Goal: Information Seeking & Learning: Understand process/instructions

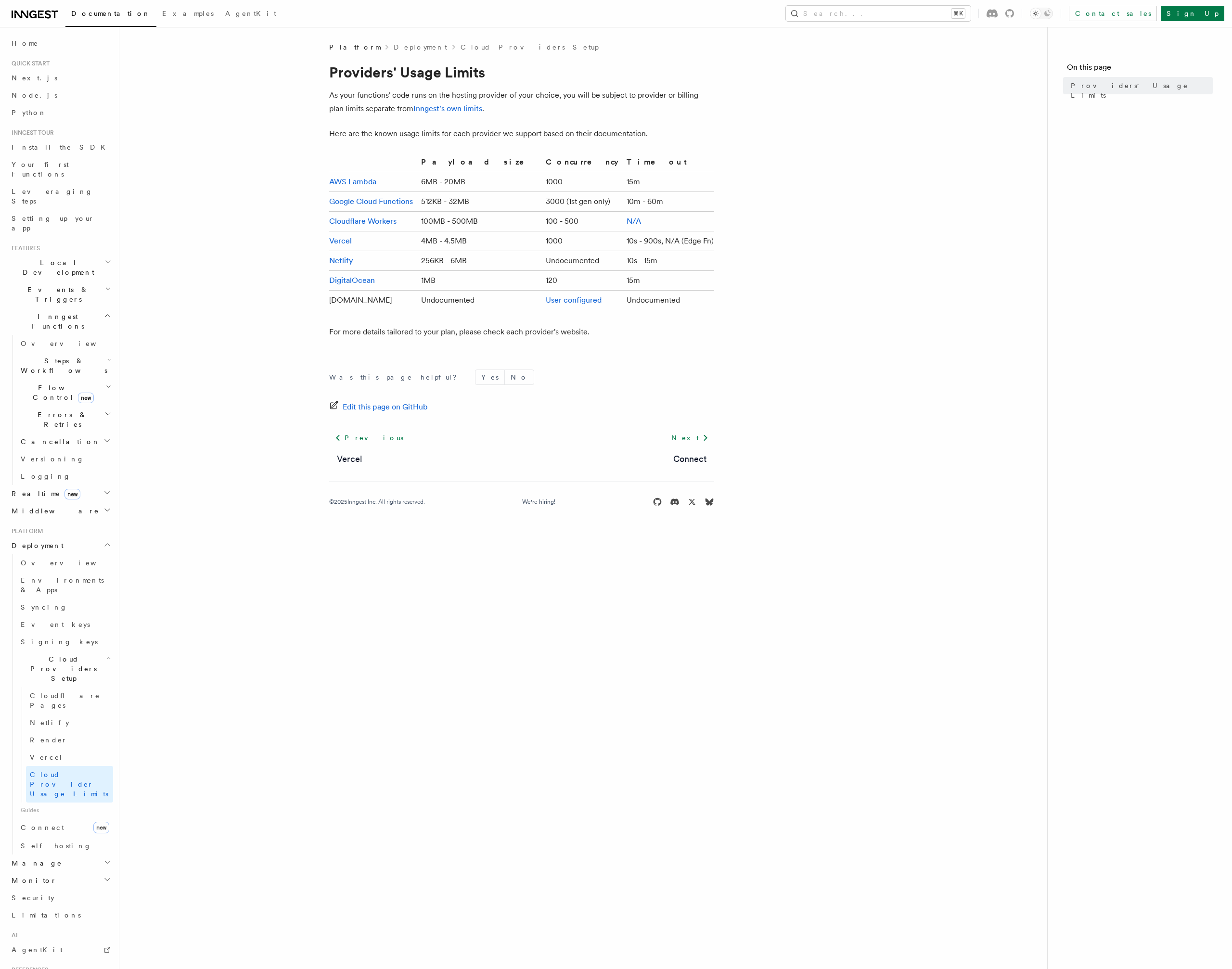
click at [283, 204] on article "Platform Deployment Cloud Providers Setup Providers' Usage Limits As your funct…" at bounding box center [584, 286] width 897 height 487
click at [60, 732] on link "Render" at bounding box center [69, 740] width 87 height 17
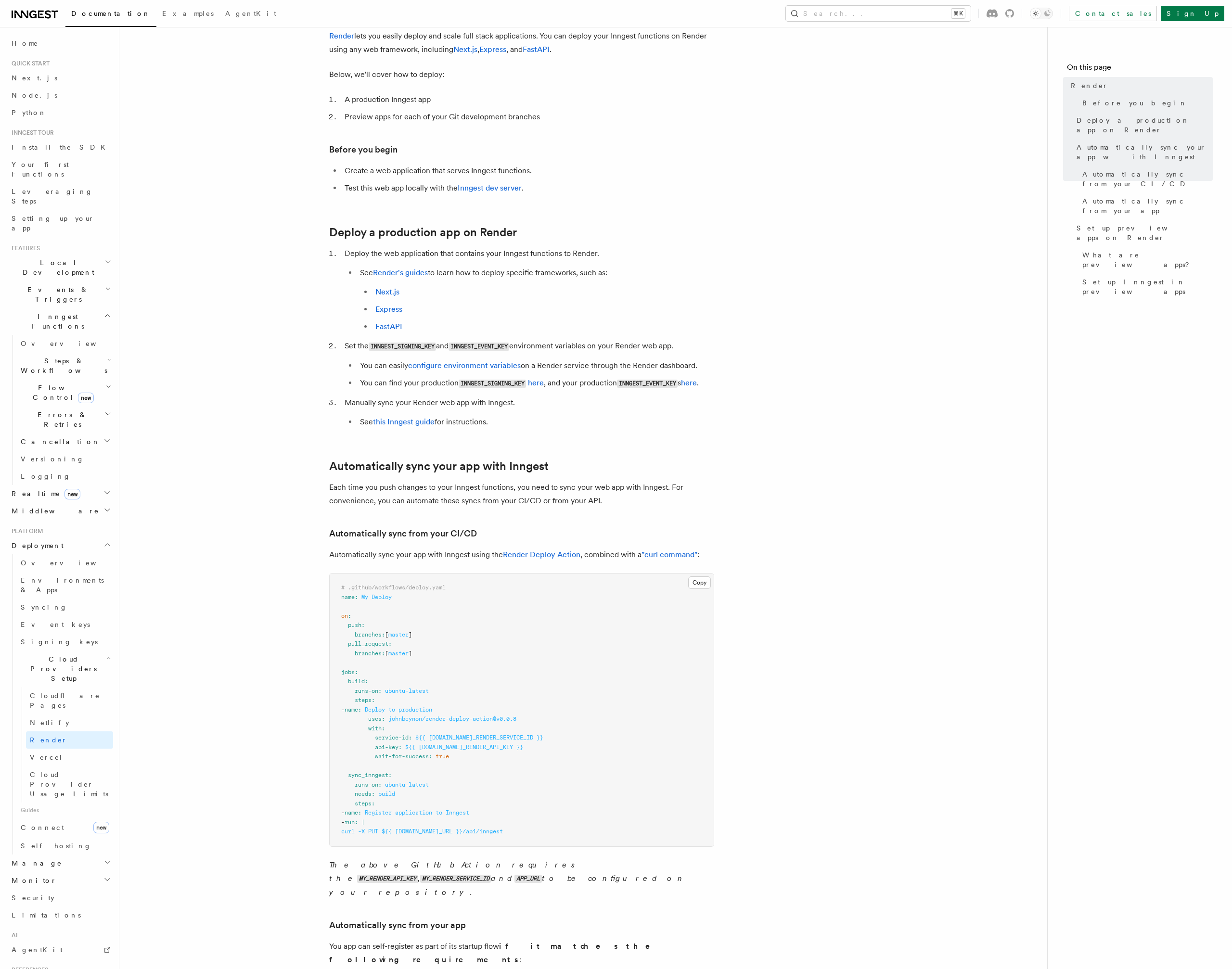
scroll to position [60, 0]
